Goal: Navigation & Orientation: Find specific page/section

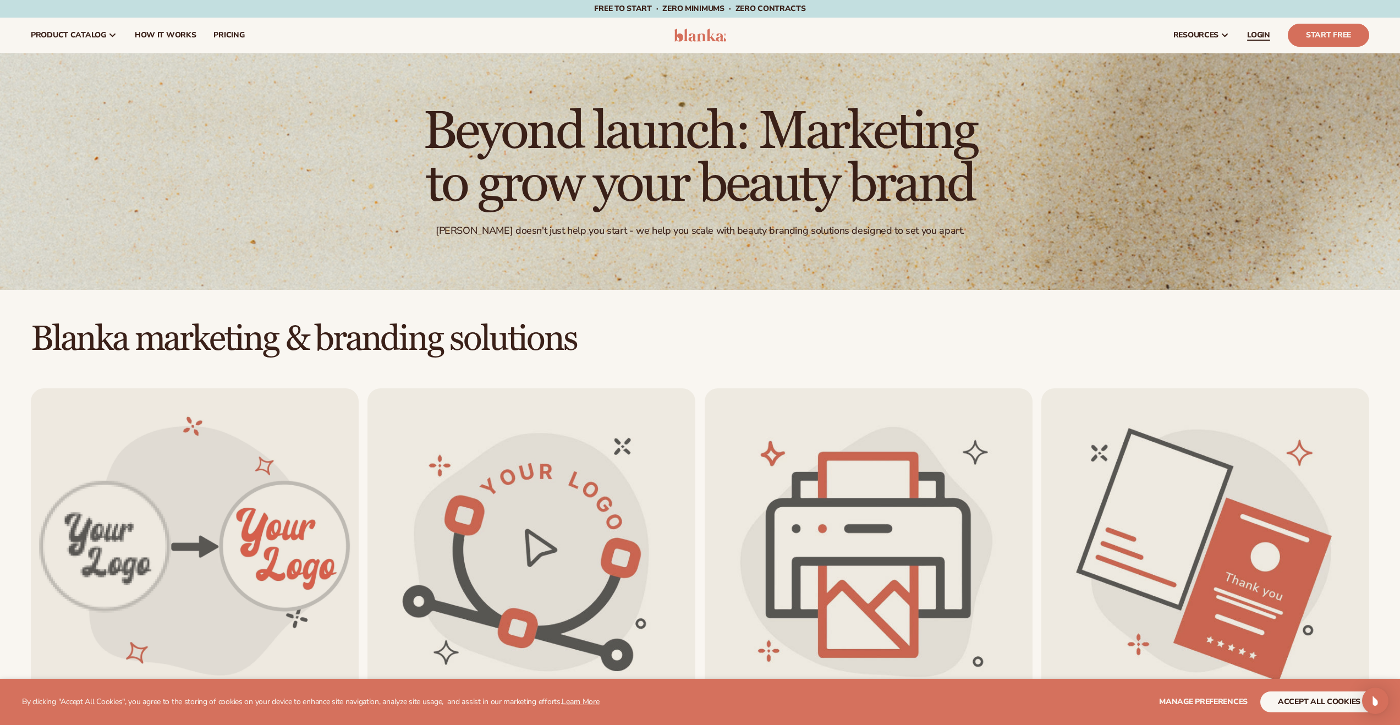
click at [1253, 35] on span "LOGIN" at bounding box center [1258, 35] width 23 height 9
